Goal: Task Accomplishment & Management: Complete application form

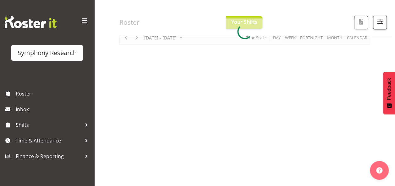
scroll to position [50, 0]
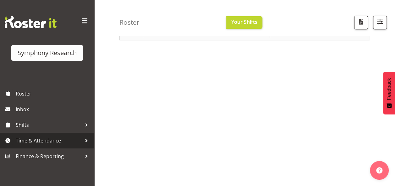
click at [65, 141] on span "Time & Attendance" at bounding box center [49, 140] width 66 height 9
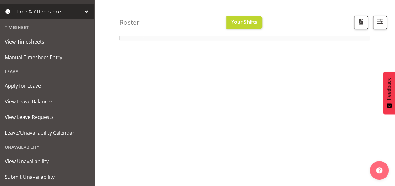
scroll to position [130, 0]
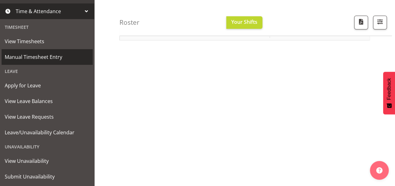
click at [52, 58] on span "Manual Timesheet Entry" at bounding box center [47, 56] width 85 height 9
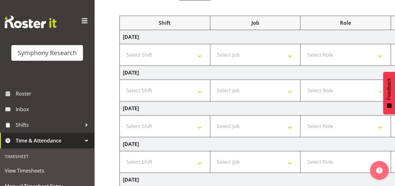
scroll to position [75, 0]
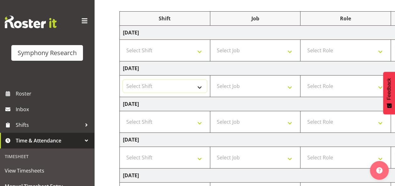
click at [195, 88] on select "Select Shift !!Weekend Residential (Roster IT Shift Label) *Business 9/10am ~ 4…" at bounding box center [165, 86] width 84 height 13
select select "81298"
click at [123, 80] on select "Select Shift !!Weekend Residential (Roster IT Shift Label) *Business 9/10am ~ 4…" at bounding box center [165, 86] width 84 height 13
click at [262, 87] on select "Select Job 550060 IF Admin 553492 World Poll Aus Wave 2 Main 2025 553493 World …" at bounding box center [255, 86] width 84 height 13
select select "10587"
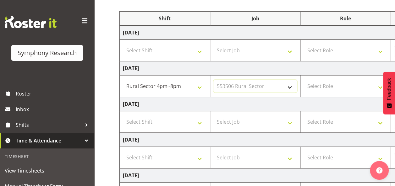
click at [213, 80] on select "Select Job 550060 IF Admin 553492 World Poll Aus Wave 2 Main 2025 553493 World …" at bounding box center [255, 86] width 84 height 13
click at [322, 85] on select "Select Role Briefing Interviewing" at bounding box center [345, 86] width 84 height 13
select select "47"
click at [303, 80] on select "Select Role Briefing Interviewing" at bounding box center [345, 86] width 84 height 13
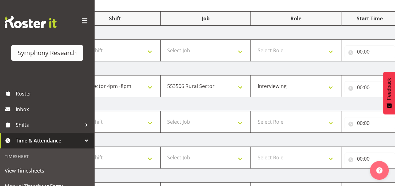
scroll to position [0, 164]
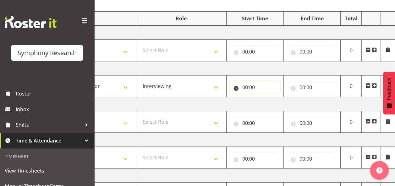
click at [248, 87] on input "00:00" at bounding box center [254, 87] width 51 height 13
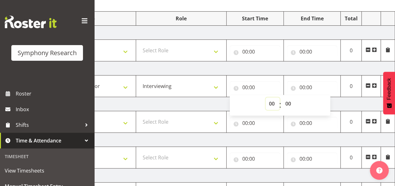
click at [273, 101] on select "00 01 02 03 04 05 06 07 08 09 10 11 12 13 14 15 16 17 18 19 20 21 22 23" at bounding box center [272, 104] width 14 height 13
select select "16"
click at [265, 98] on select "00 01 02 03 04 05 06 07 08 09 10 11 12 13 14 15 16 17 18 19 20 21 22 23" at bounding box center [272, 104] width 14 height 13
type input "16:00"
click at [303, 87] on input "00:00" at bounding box center [312, 87] width 51 height 13
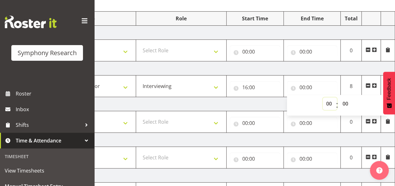
click at [326, 103] on select "00 01 02 03 04 05 06 07 08 09 10 11 12 13 14 15 16 17 18 19 20 21 22 23" at bounding box center [329, 104] width 14 height 13
select select "20"
click at [322, 98] on select "00 01 02 03 04 05 06 07 08 09 10 11 12 13 14 15 16 17 18 19 20 21 22 23" at bounding box center [329, 104] width 14 height 13
type input "20:00"
click at [345, 103] on select "00 01 02 03 04 05 06 07 08 09 10 11 12 13 14 15 16 17 18 19 20 21 22 23 24 25 2…" at bounding box center [346, 104] width 14 height 13
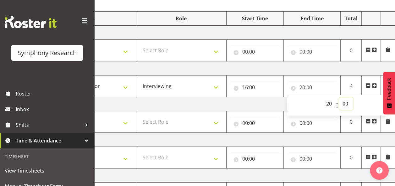
select select "8"
click at [339, 98] on select "00 01 02 03 04 05 06 07 08 09 10 11 12 13 14 15 16 17 18 19 20 21 22 23 24 25 2…" at bounding box center [346, 104] width 14 height 13
type input "20:08"
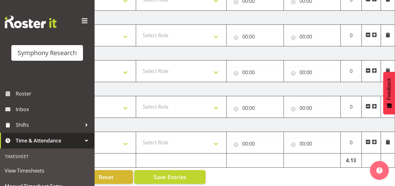
scroll to position [203, 0]
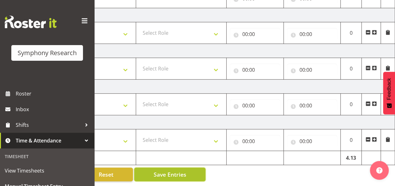
click at [165, 171] on span "Save Entries" at bounding box center [169, 175] width 33 height 8
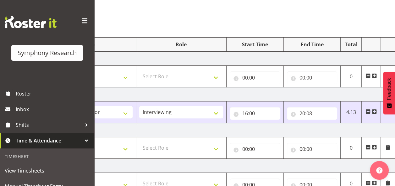
scroll to position [0, 0]
